Goal: Check status

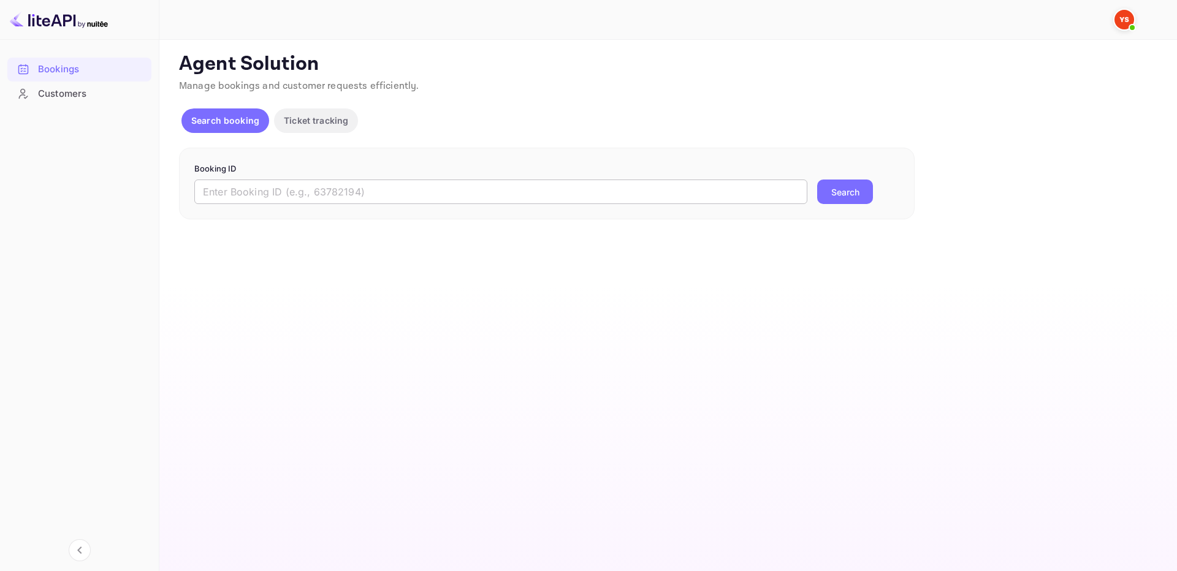
click at [779, 188] on input "text" at bounding box center [500, 192] width 613 height 25
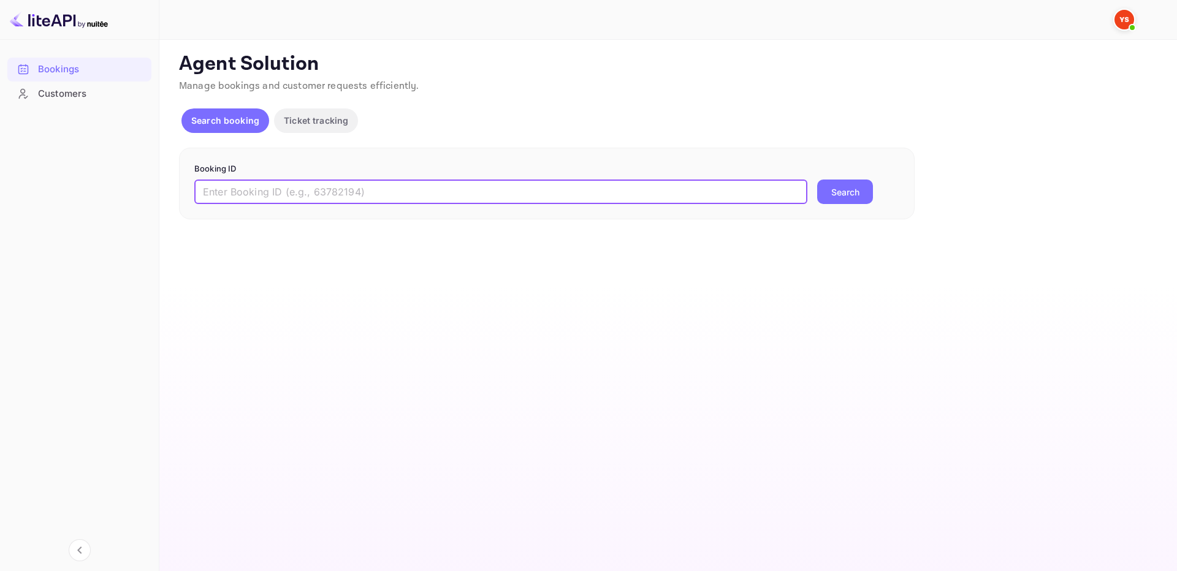
click at [785, 193] on input "text" at bounding box center [500, 192] width 613 height 25
paste input "8613112"
type input "8613112"
click at [842, 185] on button "Search" at bounding box center [845, 192] width 56 height 25
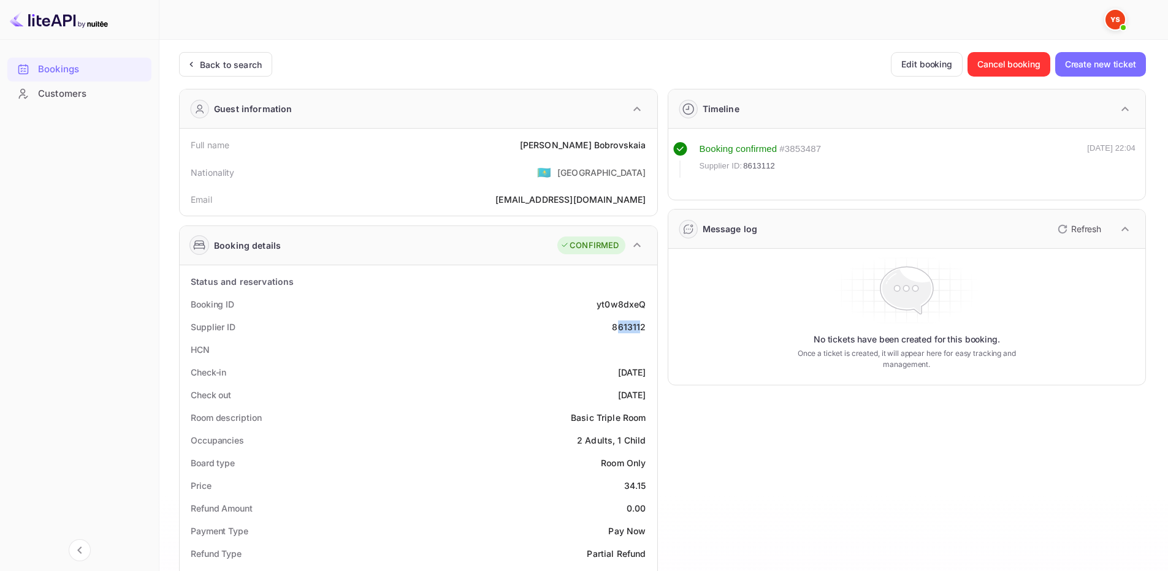
drag, startPoint x: 617, startPoint y: 326, endPoint x: 643, endPoint y: 324, distance: 26.4
click at [643, 324] on div "8613112" at bounding box center [629, 327] width 34 height 13
drag, startPoint x: 646, startPoint y: 327, endPoint x: 606, endPoint y: 324, distance: 39.9
click at [606, 324] on div "Supplier ID 8613112" at bounding box center [419, 327] width 468 height 23
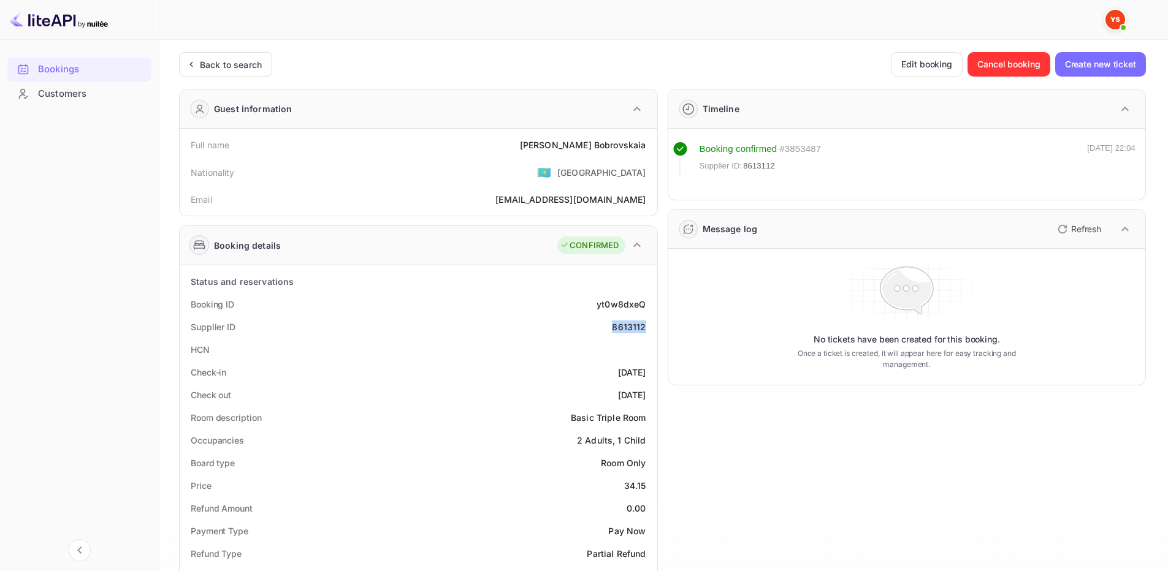
copy div "8613112"
drag, startPoint x: 570, startPoint y: 142, endPoint x: 649, endPoint y: 146, distance: 79.8
click at [649, 146] on div "Full name [PERSON_NAME]" at bounding box center [419, 145] width 468 height 23
copy div "[PERSON_NAME]"
drag, startPoint x: 634, startPoint y: 487, endPoint x: 649, endPoint y: 481, distance: 15.9
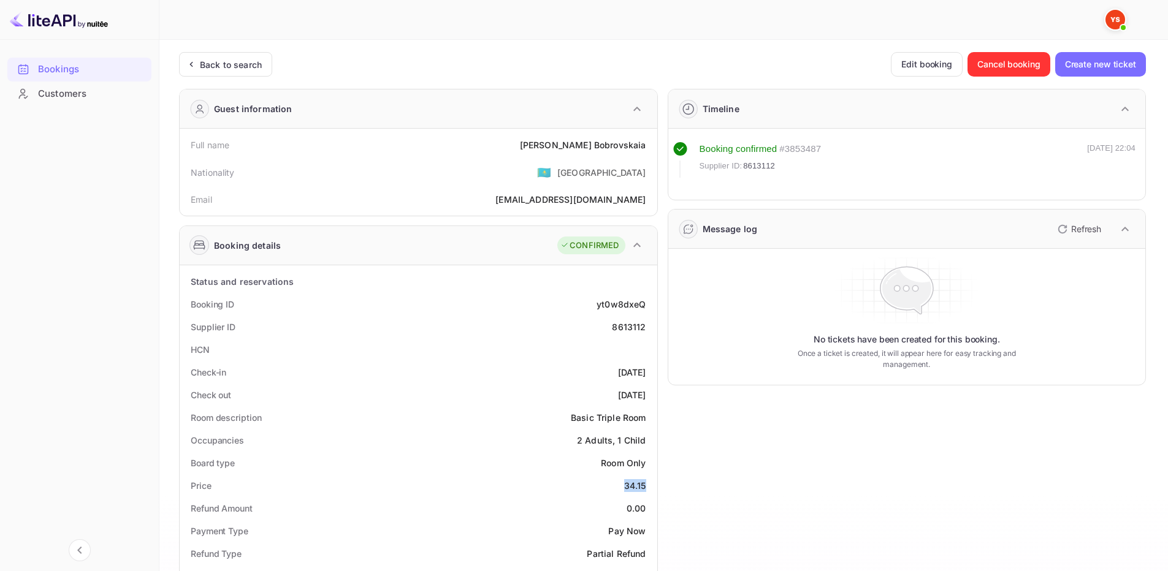
click at [649, 484] on div "Price 34.15" at bounding box center [419, 486] width 468 height 23
copy div "34.15"
